Goal: Check status: Check status

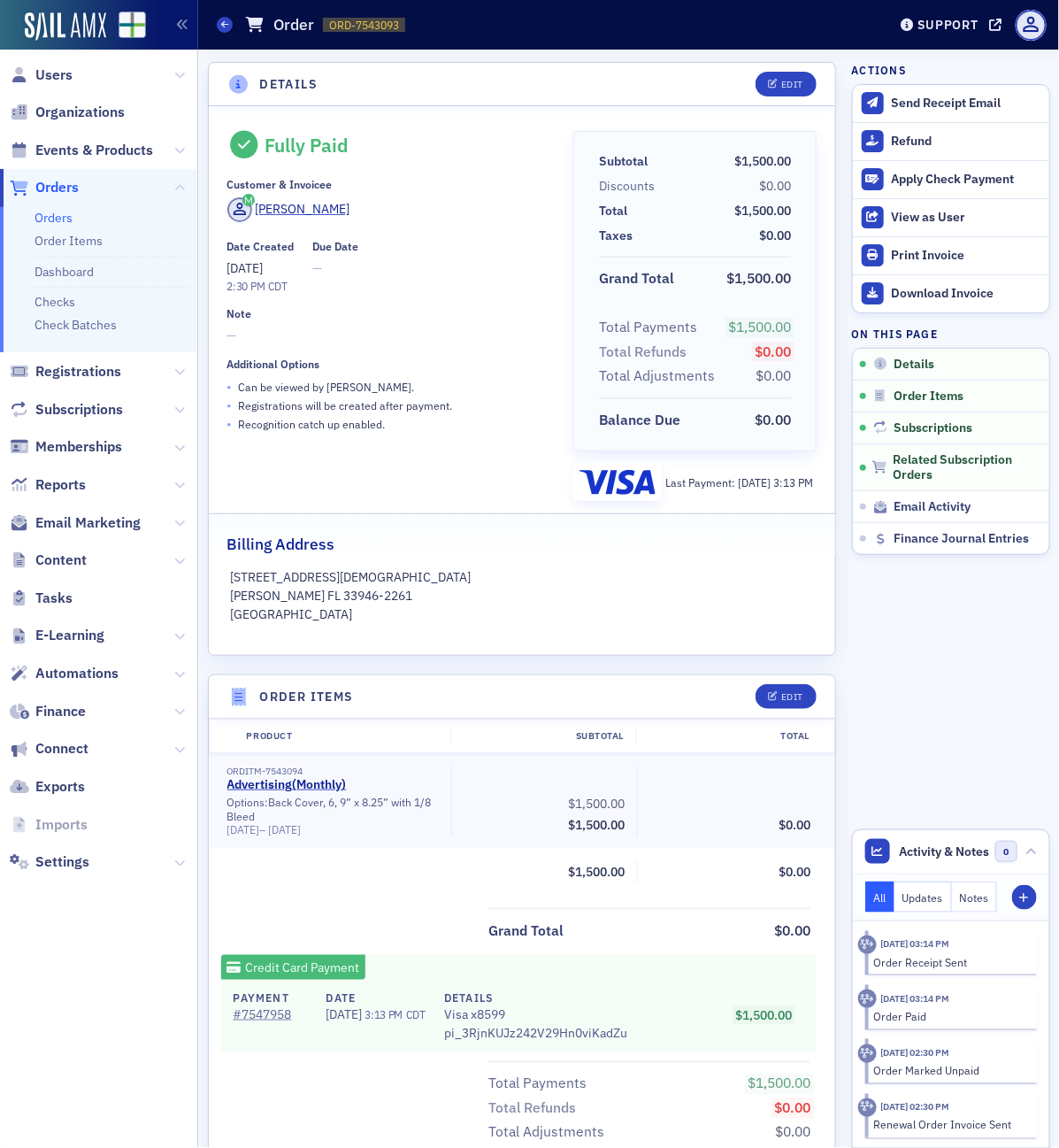
scroll to position [75, 0]
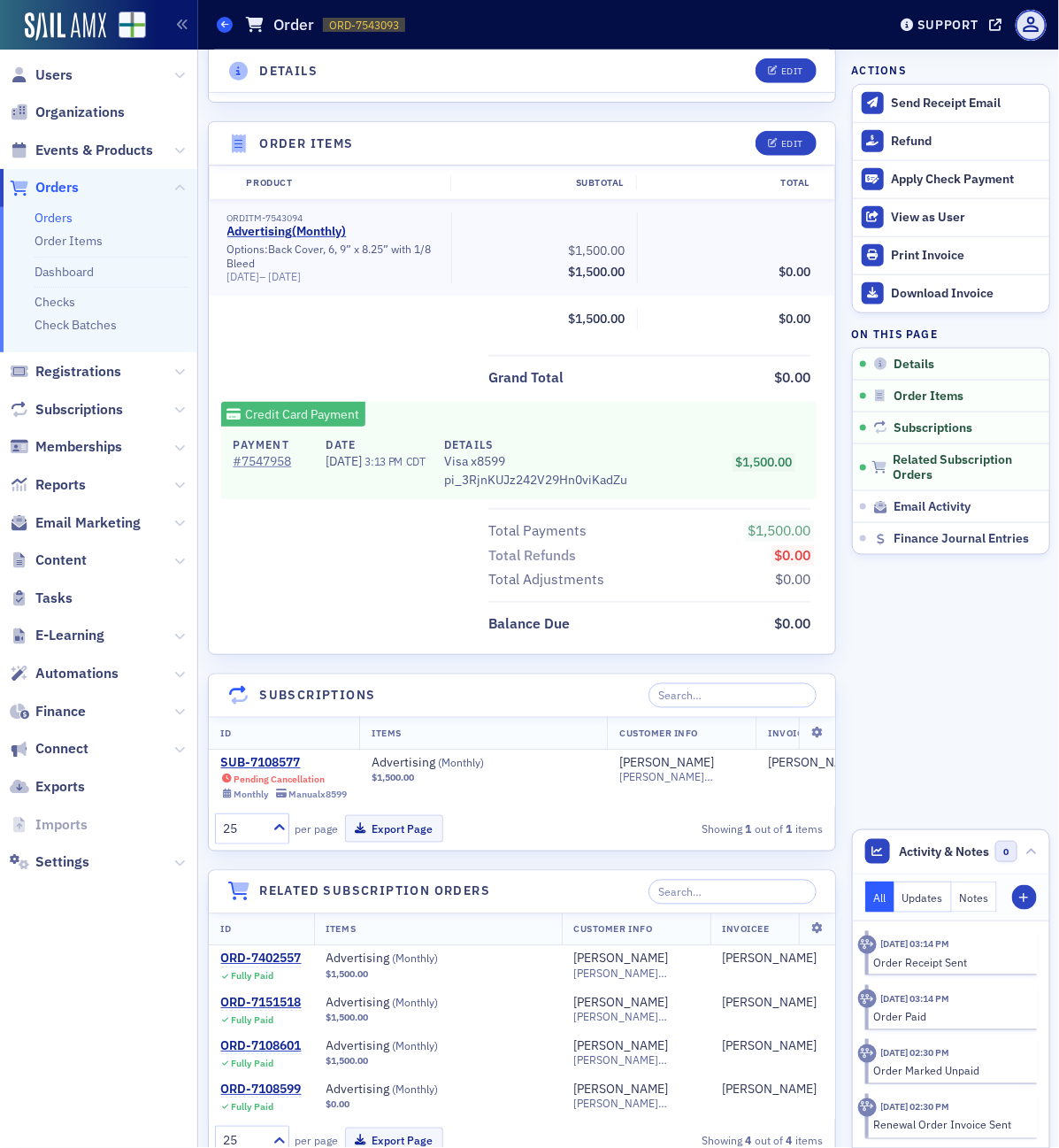
click at [223, 23] on icon at bounding box center [224, 24] width 7 height 8
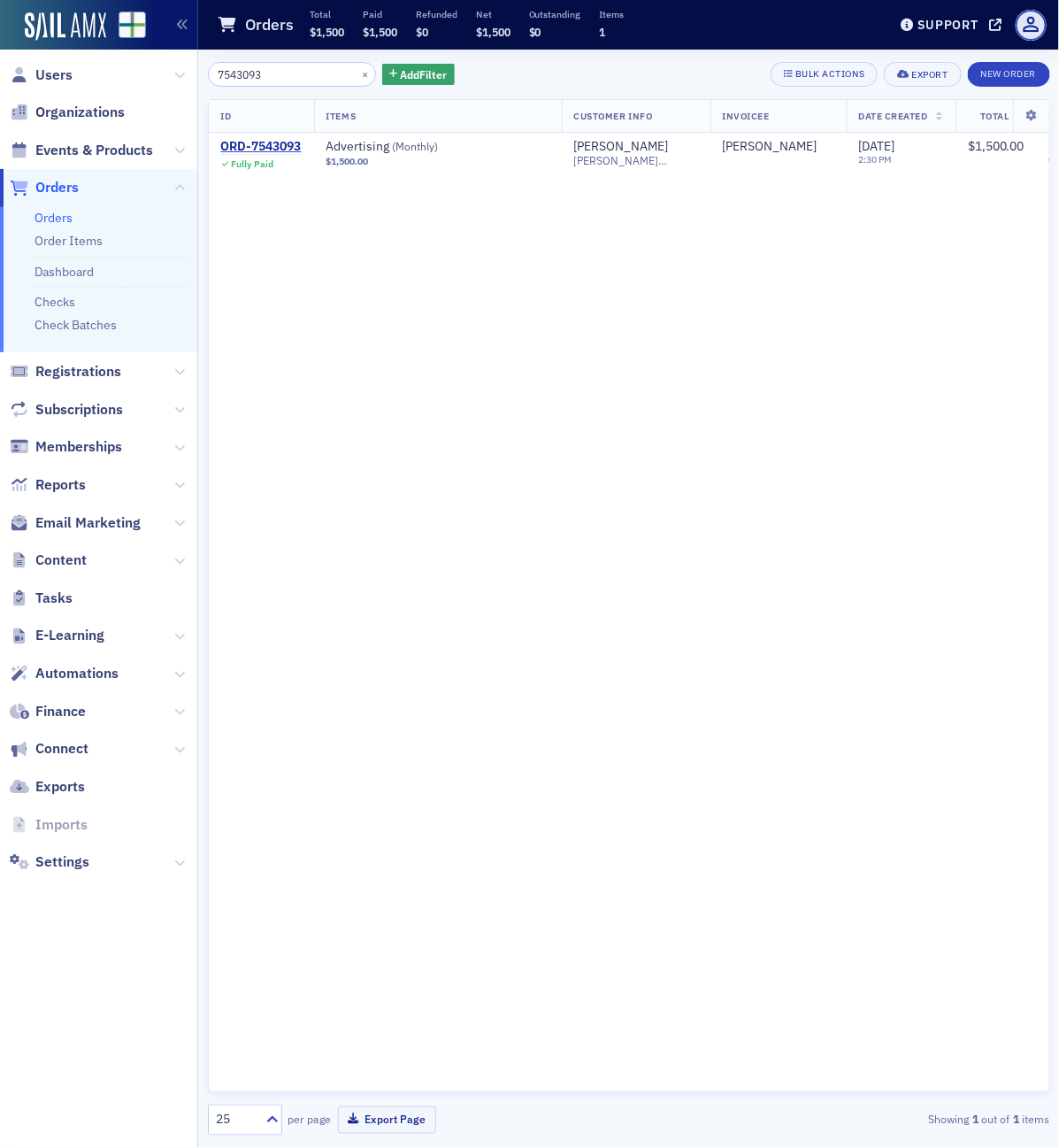
drag, startPoint x: 301, startPoint y: 74, endPoint x: -14, endPoint y: 52, distance: 315.8
click at [0, 52] on html "Users Organizations Events & Products Orders Orders Order Items Dashboard Check…" at bounding box center [529, 574] width 1059 height 1148
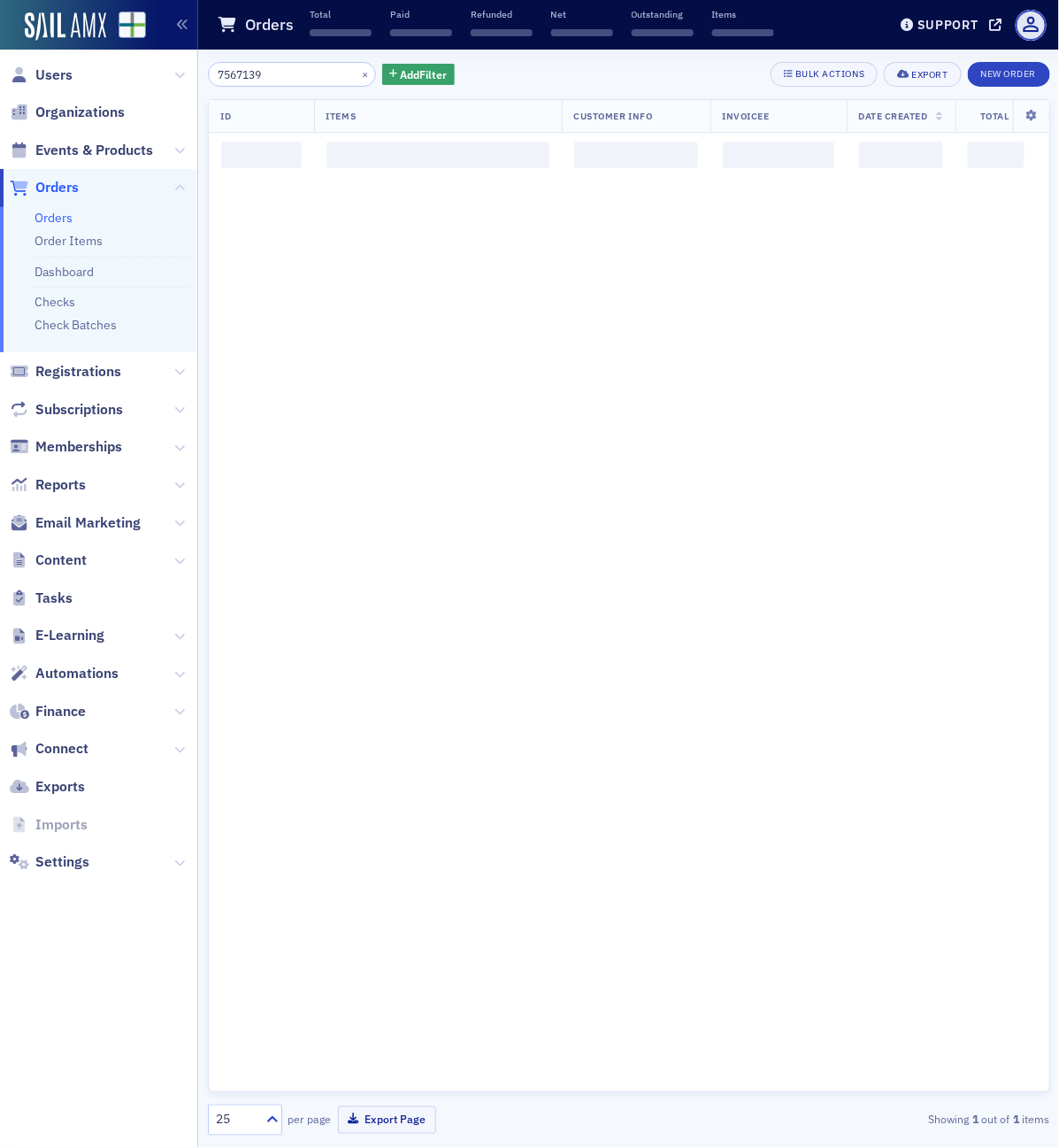
type input "7567139"
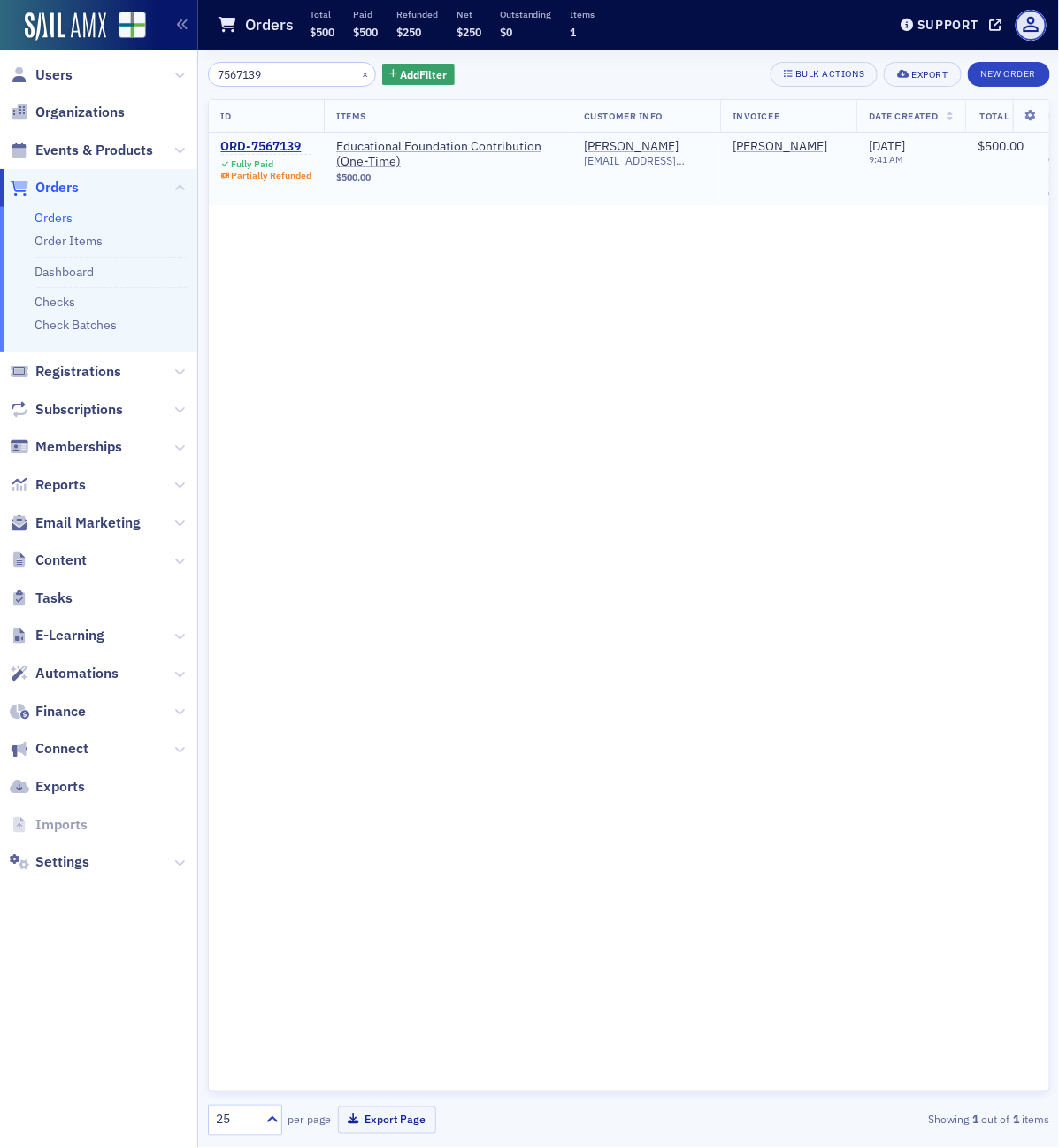
click at [261, 137] on td "ORD-7567139 Fully Paid Partially Refunded" at bounding box center [266, 168] width 116 height 73
click at [267, 144] on div "ORD-7567139" at bounding box center [266, 147] width 91 height 16
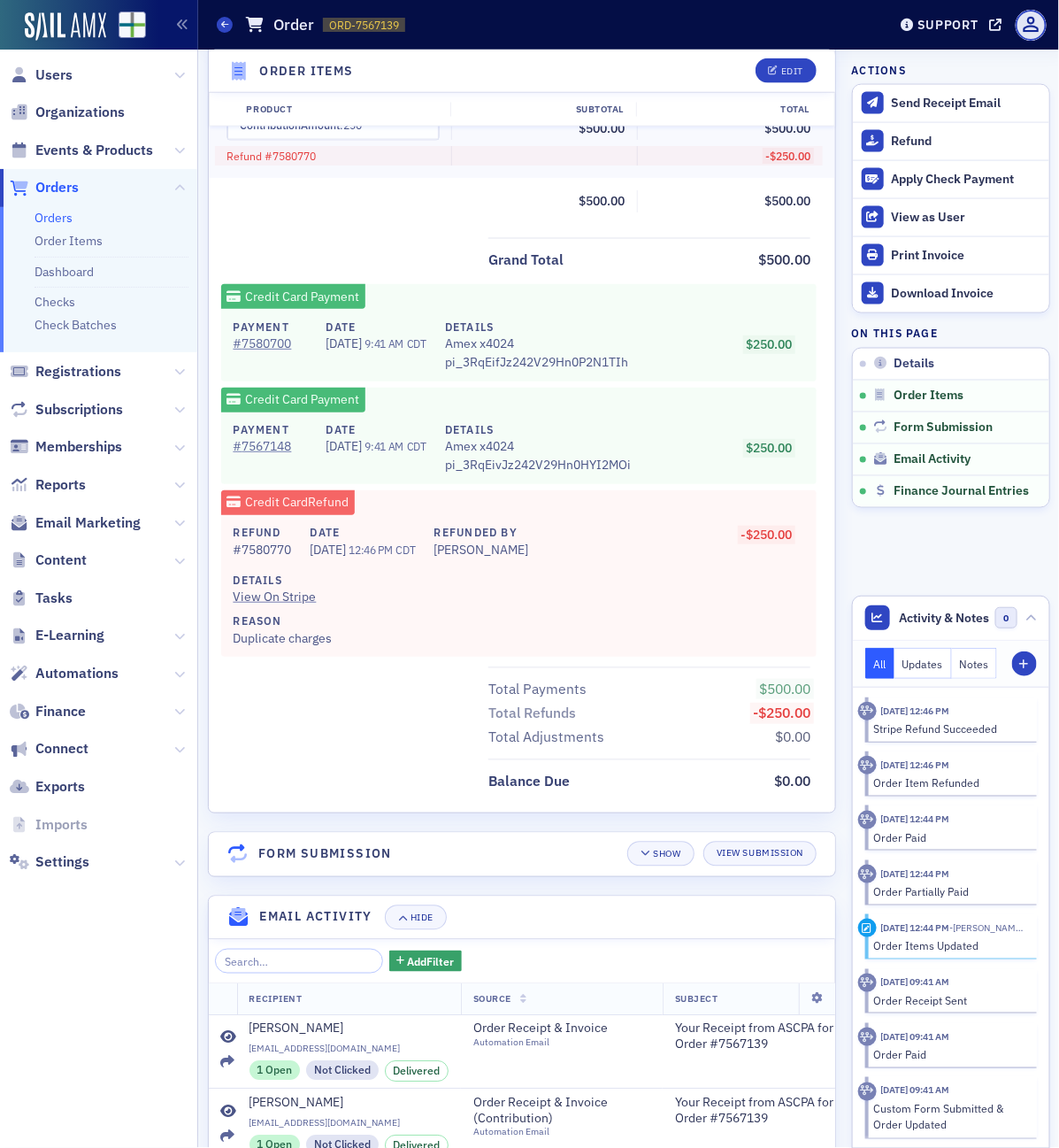
scroll to position [946, 0]
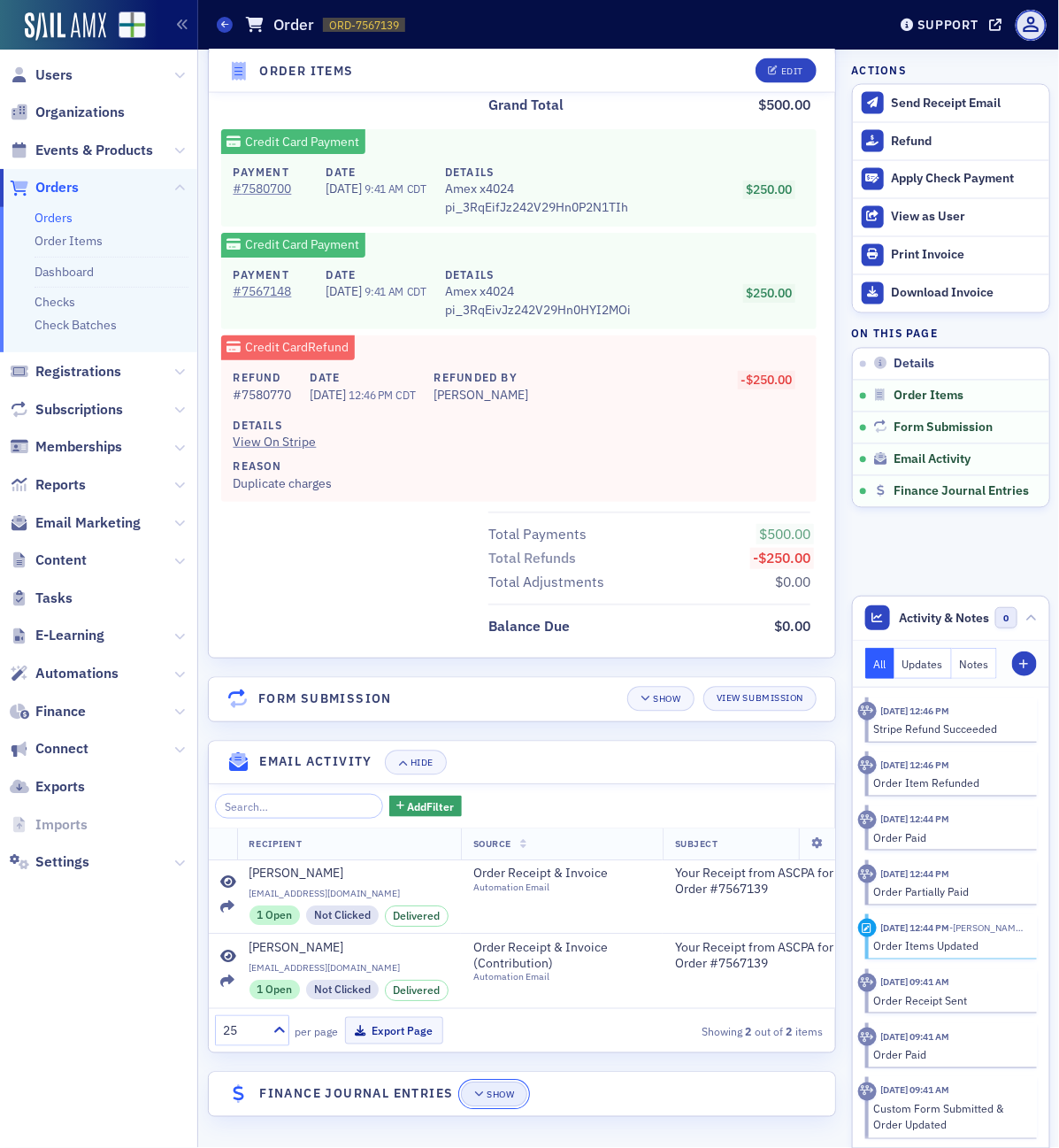
click at [480, 1100] on button "Show" at bounding box center [494, 1094] width 66 height 24
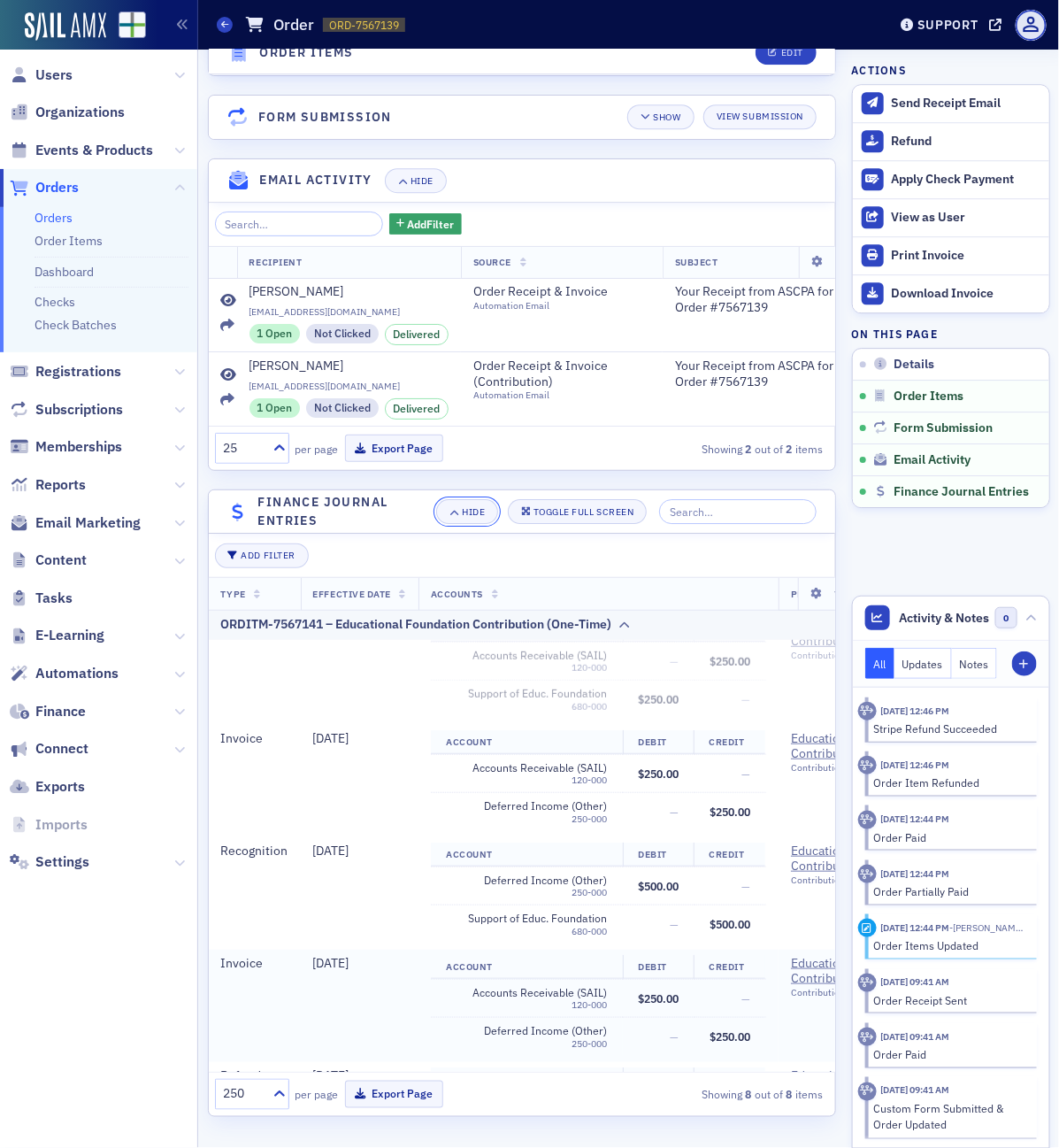
scroll to position [554, 0]
